Goal: Task Accomplishment & Management: Use online tool/utility

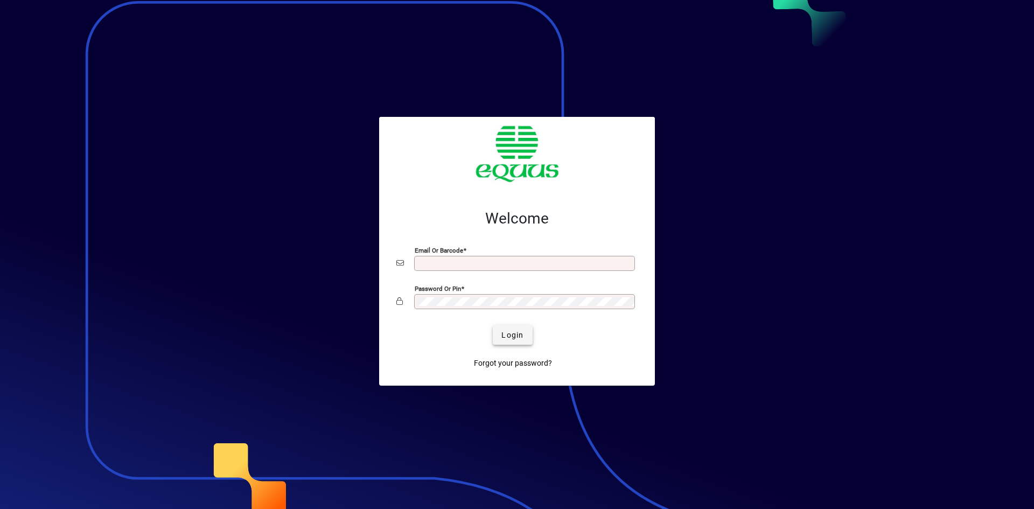
type input "**********"
click at [517, 334] on span "Login" at bounding box center [512, 335] width 22 height 11
